Goal: Transaction & Acquisition: Download file/media

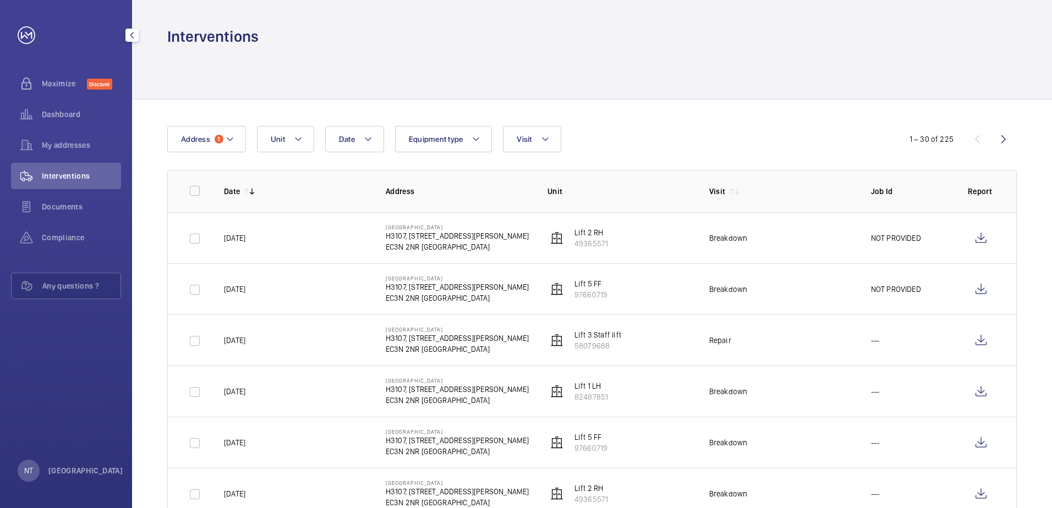
scroll to position [55, 0]
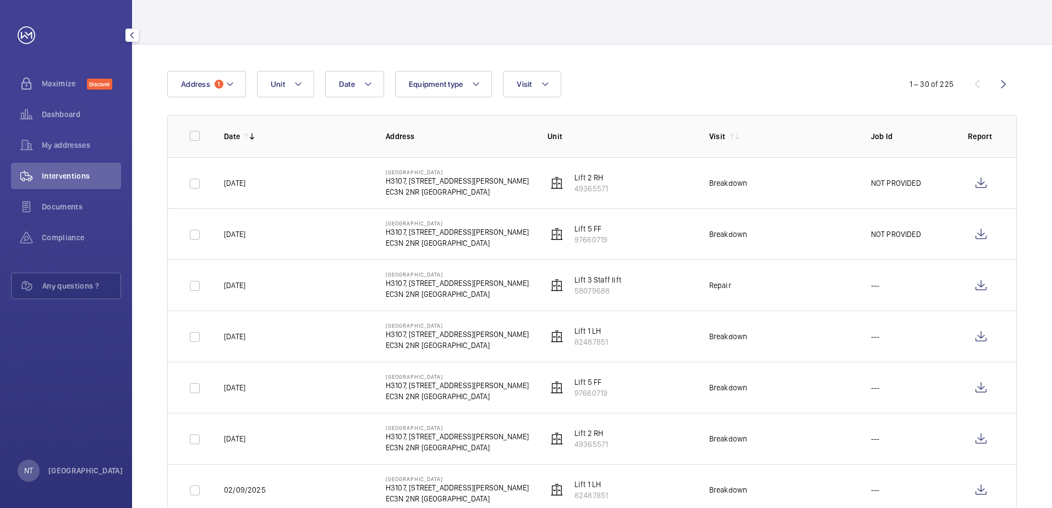
click at [69, 171] on span "Interventions" at bounding box center [81, 176] width 79 height 11
click at [230, 83] on mat-icon at bounding box center [230, 84] width 9 height 13
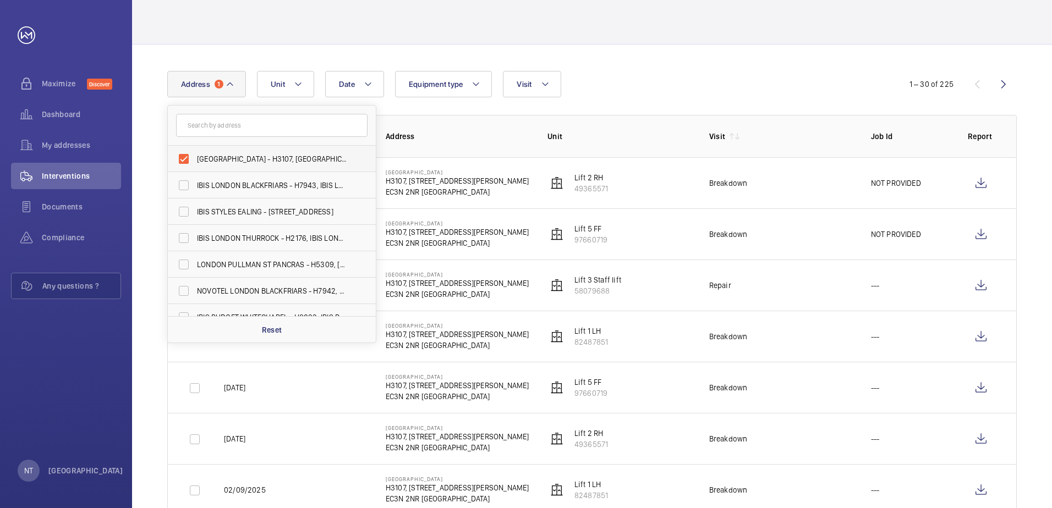
click at [241, 156] on span "[GEOGRAPHIC_DATA] - H3107, [GEOGRAPHIC_DATA], [STREET_ADDRESS][PERSON_NAME]" at bounding box center [272, 158] width 151 height 11
click at [195, 156] on input "[GEOGRAPHIC_DATA] - H3107, [GEOGRAPHIC_DATA], [STREET_ADDRESS][PERSON_NAME]" at bounding box center [184, 159] width 22 height 22
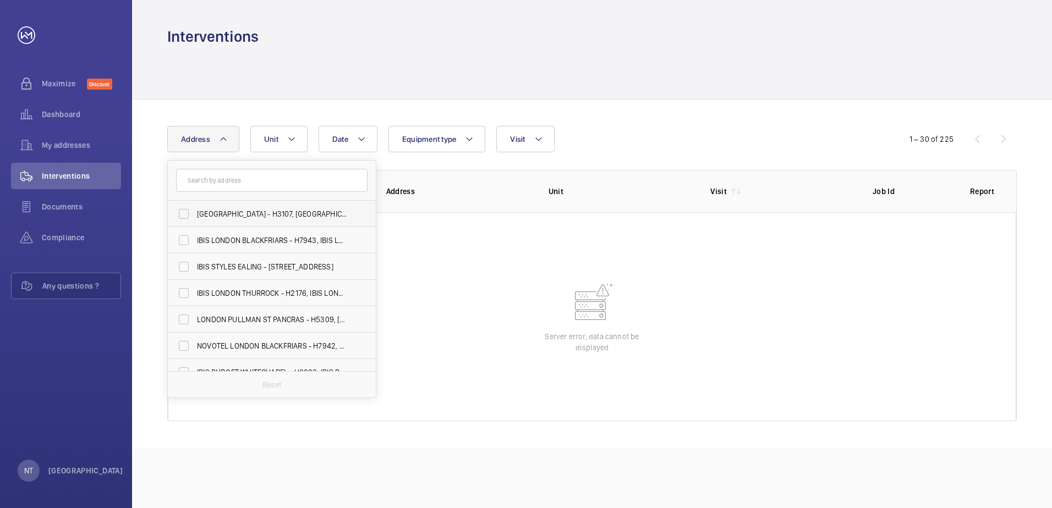
click at [242, 210] on span "[GEOGRAPHIC_DATA] - H3107, [GEOGRAPHIC_DATA], [STREET_ADDRESS][PERSON_NAME]" at bounding box center [272, 213] width 151 height 11
click at [195, 210] on input "[GEOGRAPHIC_DATA] - H3107, [GEOGRAPHIC_DATA], [STREET_ADDRESS][PERSON_NAME]" at bounding box center [184, 214] width 22 height 22
checkbox input "true"
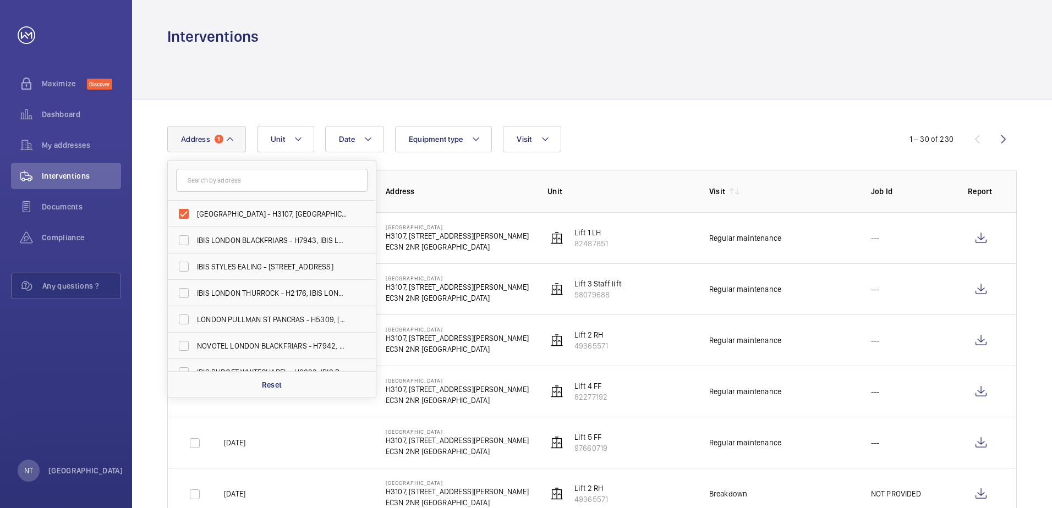
click at [290, 73] on div at bounding box center [591, 73] width 849 height 52
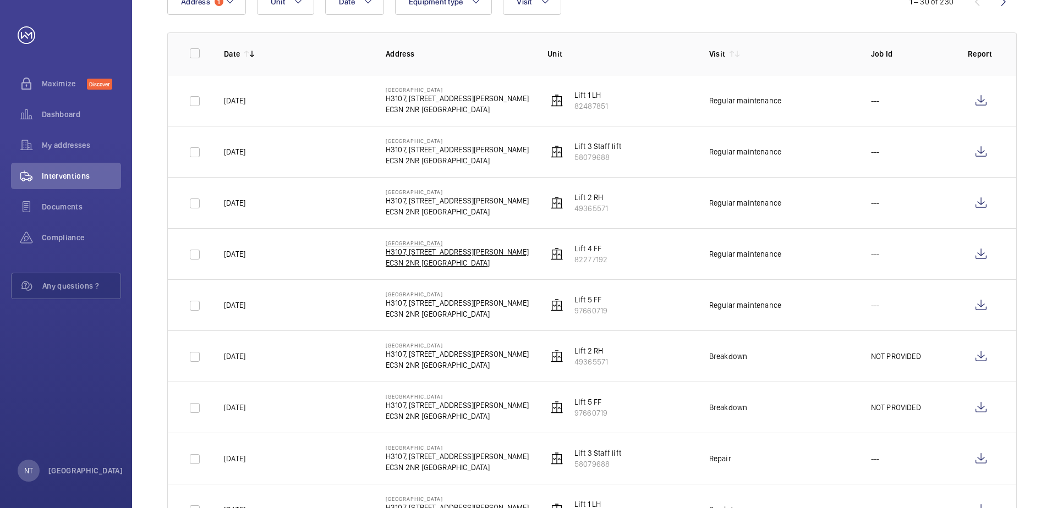
scroll to position [220, 0]
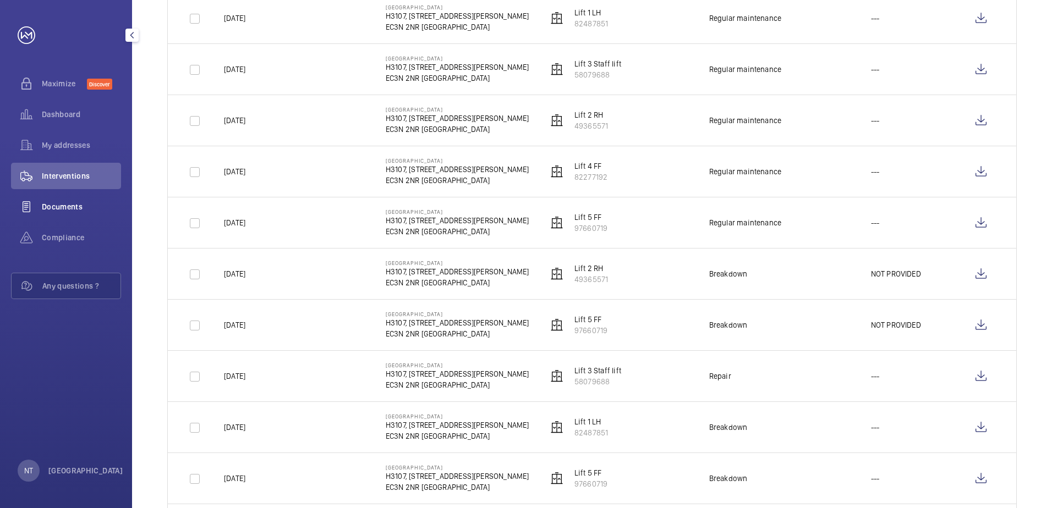
click at [61, 205] on span "Documents" at bounding box center [81, 206] width 79 height 11
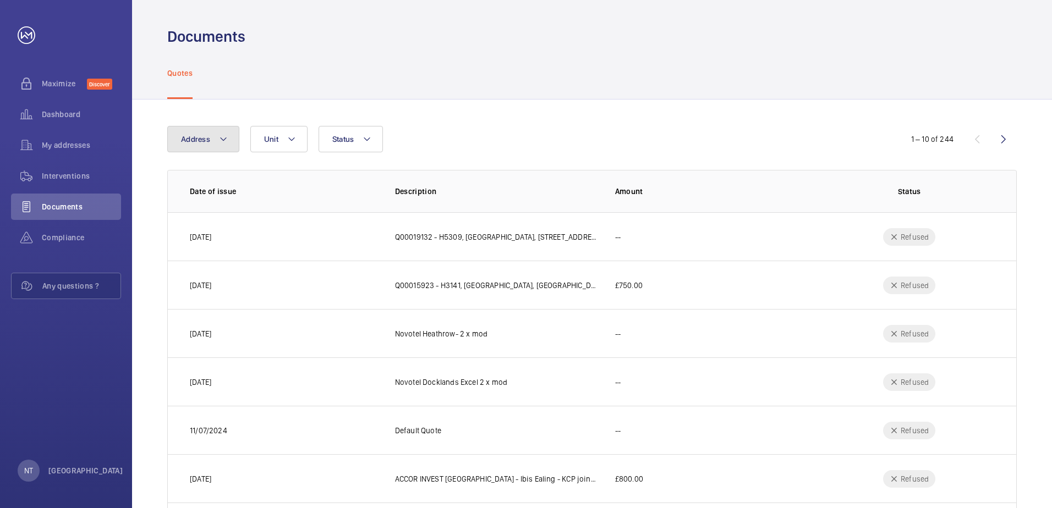
click at [222, 138] on mat-icon at bounding box center [223, 139] width 9 height 13
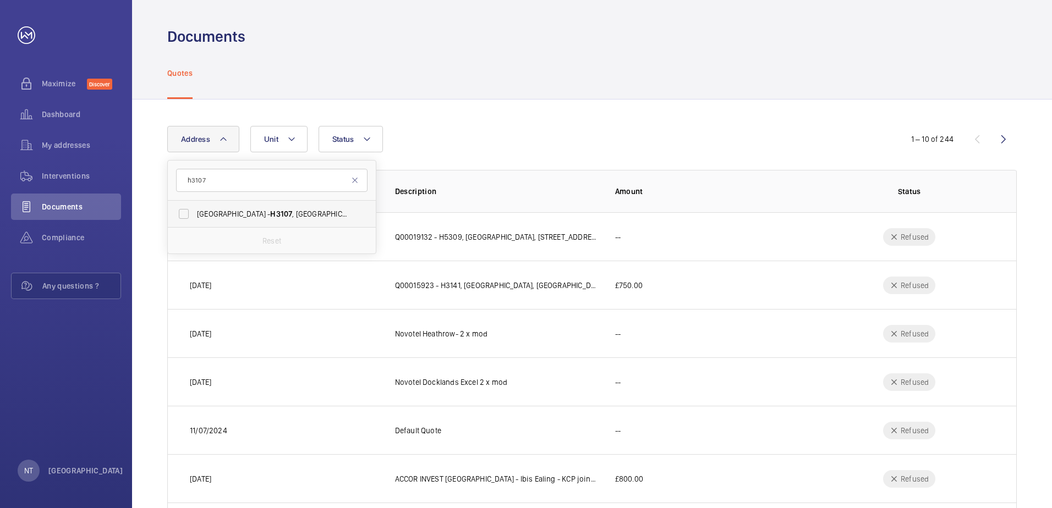
type input "h3107"
click at [237, 213] on span "[GEOGRAPHIC_DATA] - H3107 , [GEOGRAPHIC_DATA], [STREET_ADDRESS][PERSON_NAME]" at bounding box center [272, 213] width 151 height 11
click at [195, 213] on input "[GEOGRAPHIC_DATA] - H3107 , [GEOGRAPHIC_DATA], [STREET_ADDRESS][PERSON_NAME]" at bounding box center [184, 214] width 22 height 22
checkbox input "true"
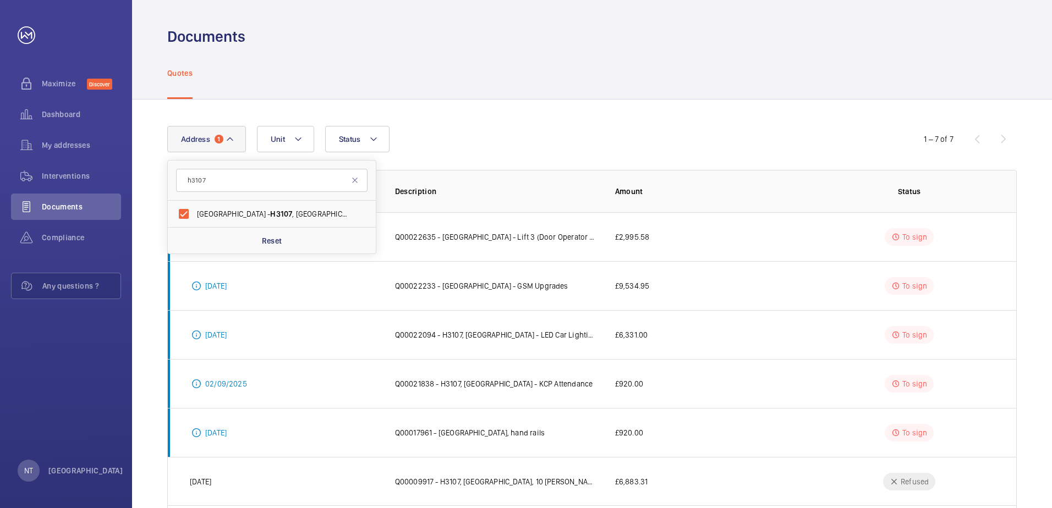
click at [504, 75] on div "Quotes" at bounding box center [591, 73] width 849 height 52
click at [467, 237] on p "Q00022635 - [GEOGRAPHIC_DATA] - Lift 3 (Door Operator Upgrade)" at bounding box center [496, 237] width 202 height 11
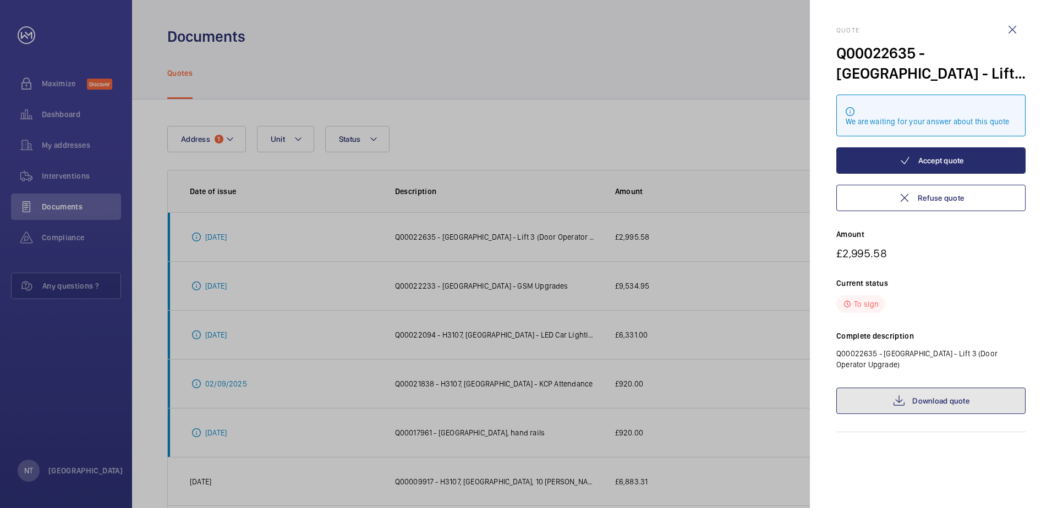
click at [947, 405] on link "Download quote" at bounding box center [930, 401] width 189 height 26
click at [720, 229] on div at bounding box center [526, 254] width 1052 height 508
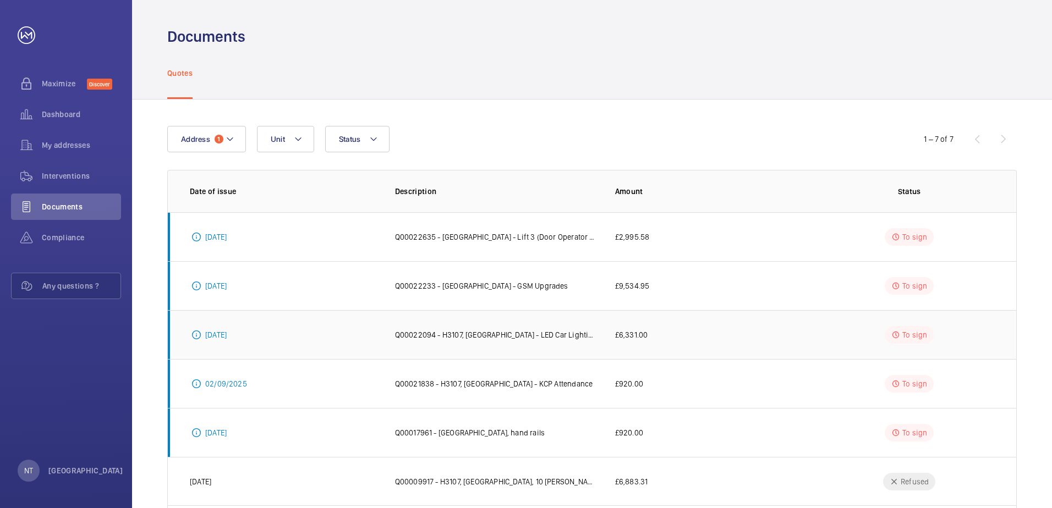
click at [413, 334] on p "Q00022094 - H3107, [GEOGRAPHIC_DATA] - LED Car Lighting Upgrades" at bounding box center [496, 335] width 202 height 11
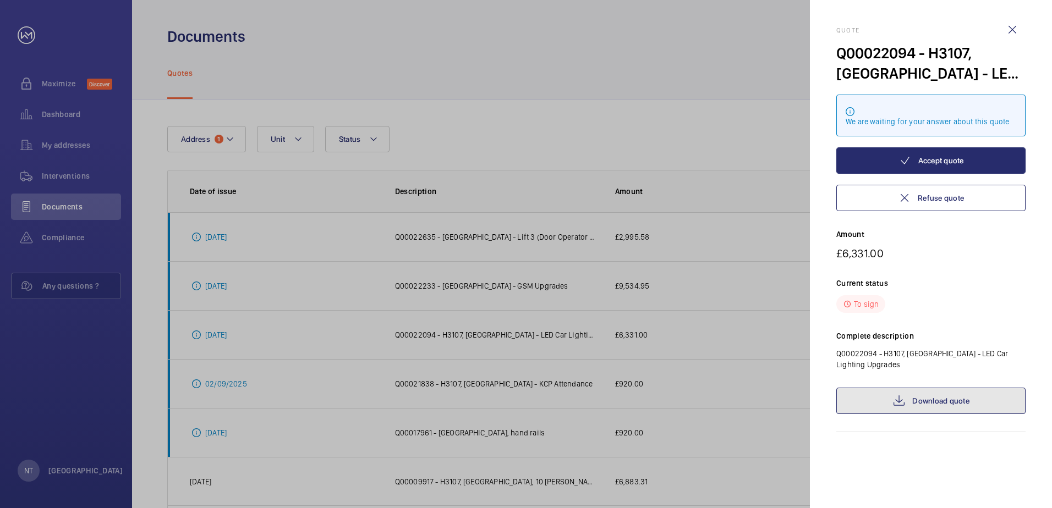
click at [922, 402] on link "Download quote" at bounding box center [930, 401] width 189 height 26
click at [702, 355] on div at bounding box center [526, 254] width 1052 height 508
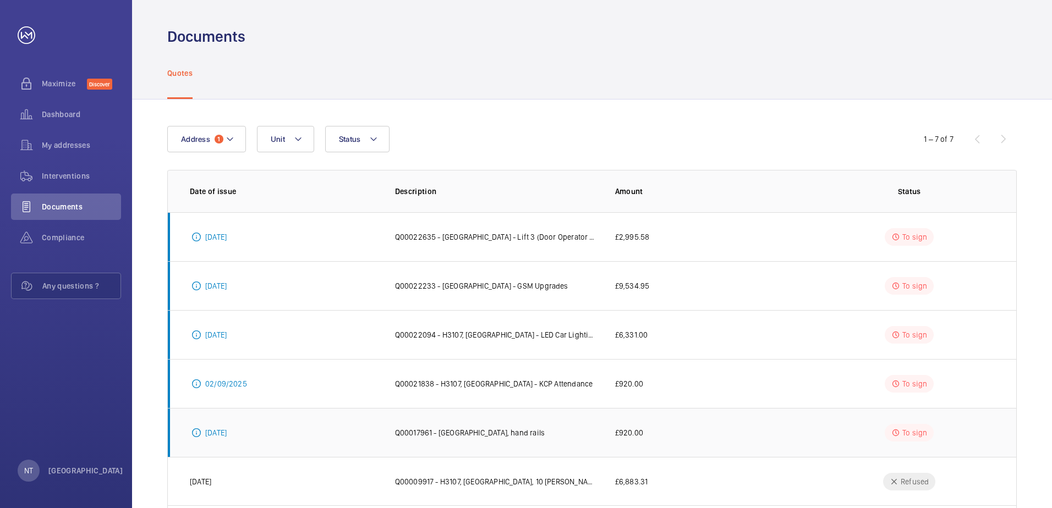
click at [456, 436] on p "Q00017961 - [GEOGRAPHIC_DATA], hand rails" at bounding box center [470, 432] width 150 height 11
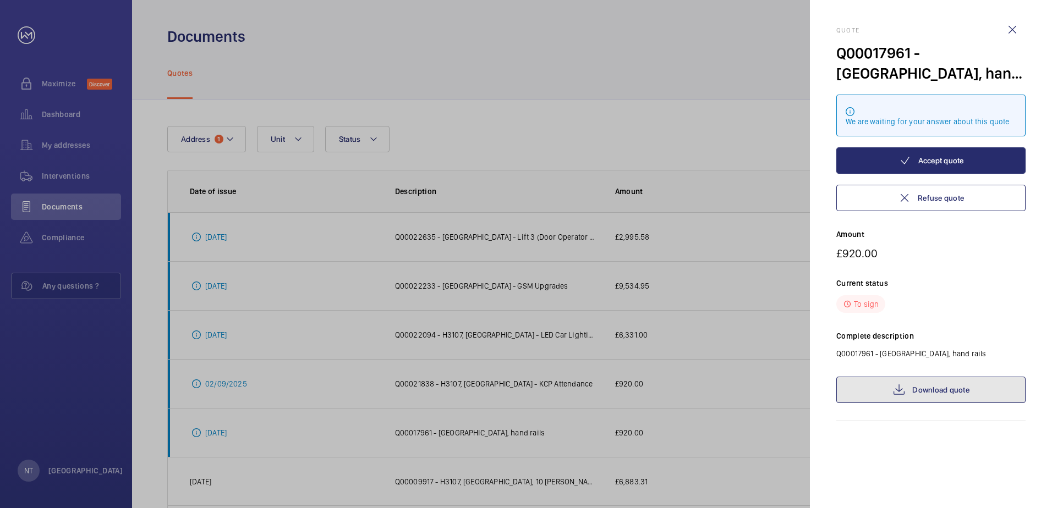
click at [943, 399] on link "Download quote" at bounding box center [930, 390] width 189 height 26
click at [519, 53] on div at bounding box center [526, 254] width 1052 height 508
